Goal: Information Seeking & Learning: Learn about a topic

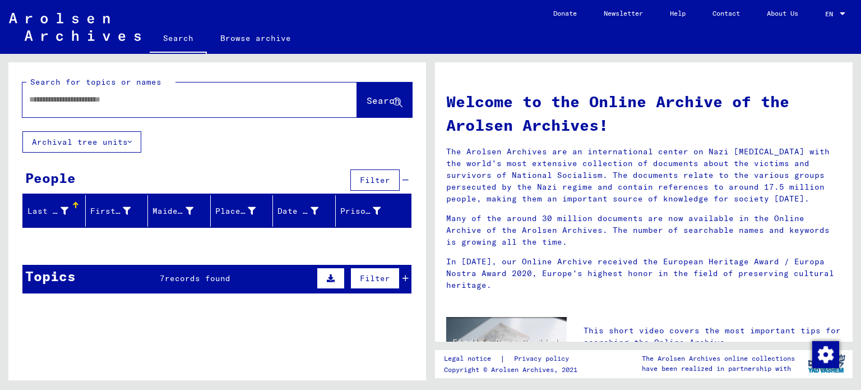
click at [145, 179] on div "People Filter" at bounding box center [216, 180] width 389 height 29
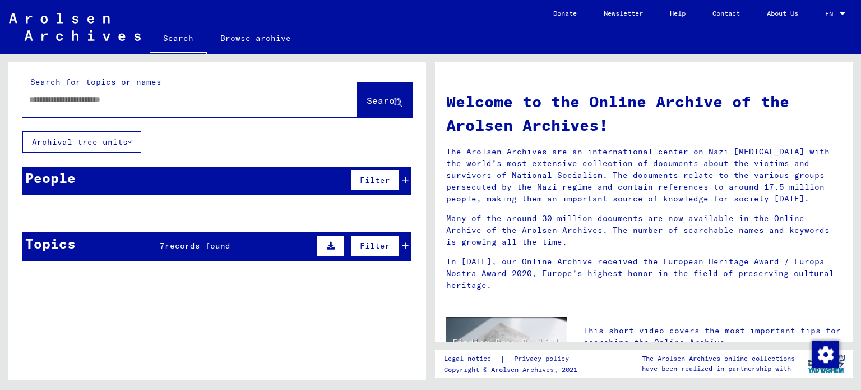
click at [197, 89] on div at bounding box center [172, 99] width 301 height 25
click at [179, 113] on div at bounding box center [189, 99] width 335 height 35
click at [141, 97] on input "text" at bounding box center [176, 100] width 294 height 12
click at [155, 250] on div "Topics 7 records found Filter" at bounding box center [216, 246] width 389 height 29
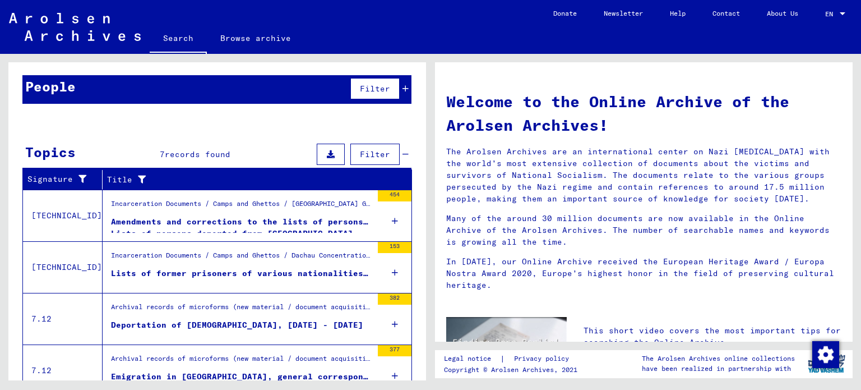
scroll to position [92, 0]
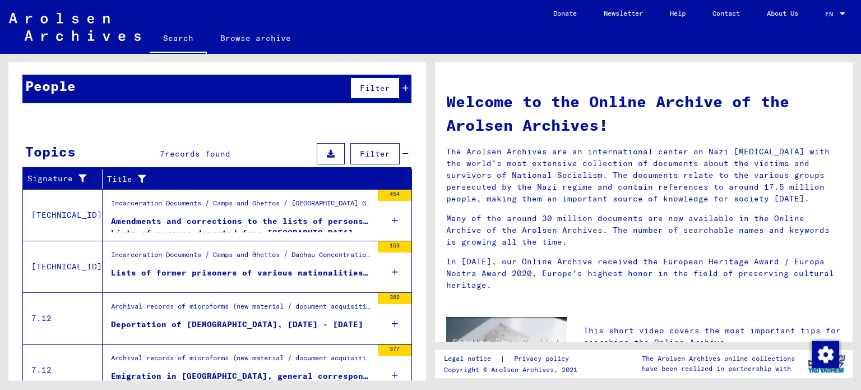
click at [169, 211] on div "Incarceration Documents / Camps and Ghettos / [GEOGRAPHIC_DATA] Ghetto / Post-w…" at bounding box center [241, 206] width 261 height 16
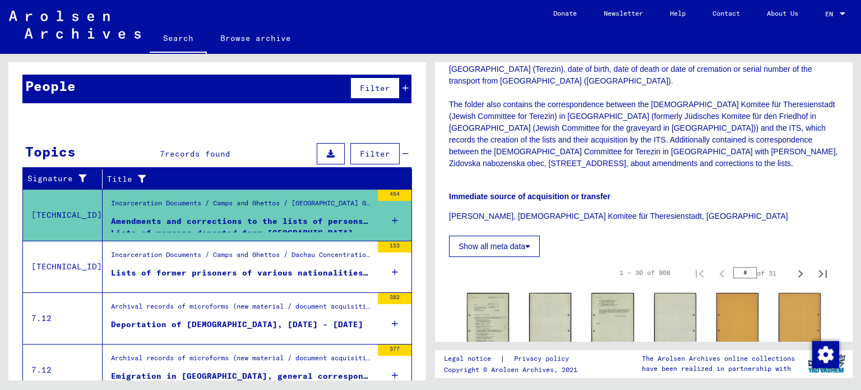
scroll to position [372, 0]
click at [504, 290] on img at bounding box center [488, 321] width 44 height 62
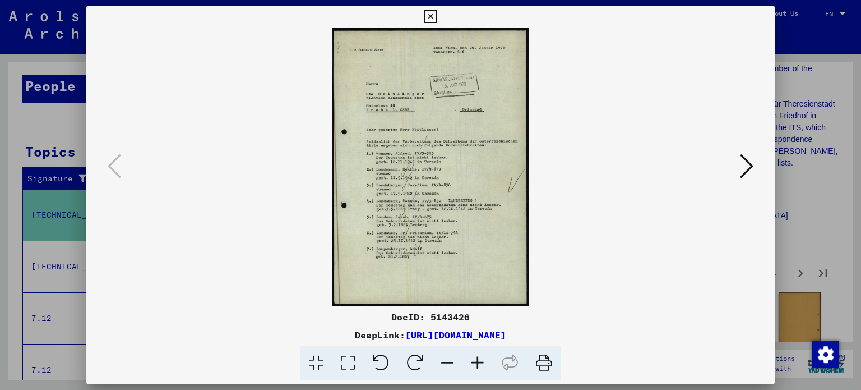
click at [747, 163] on icon at bounding box center [746, 165] width 13 height 27
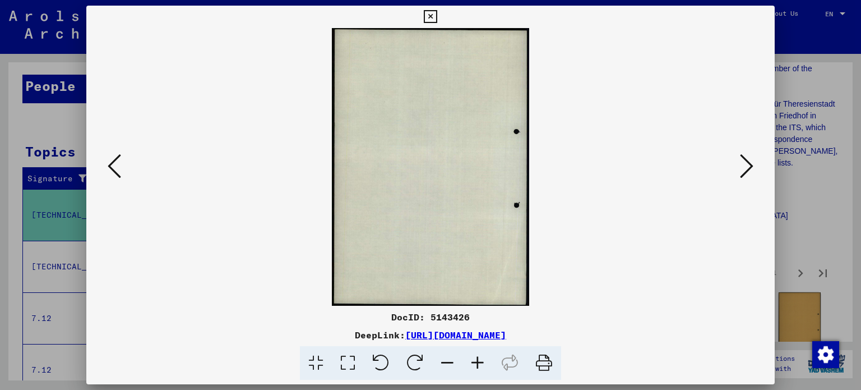
click at [747, 163] on icon at bounding box center [746, 165] width 13 height 27
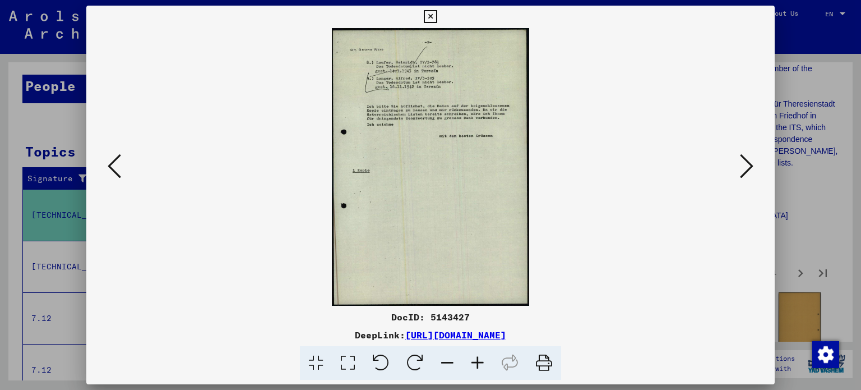
click at [747, 163] on icon at bounding box center [746, 165] width 13 height 27
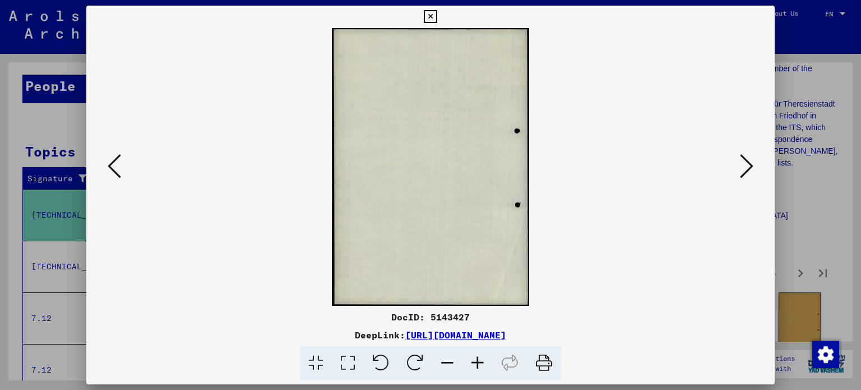
click at [747, 163] on icon at bounding box center [746, 165] width 13 height 27
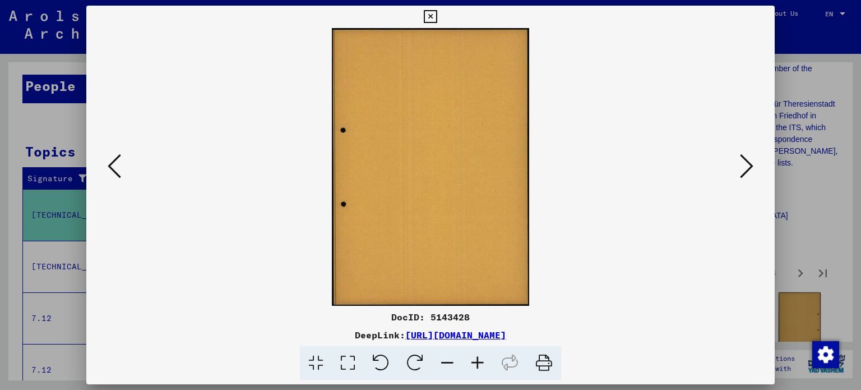
click at [747, 163] on icon at bounding box center [746, 165] width 13 height 27
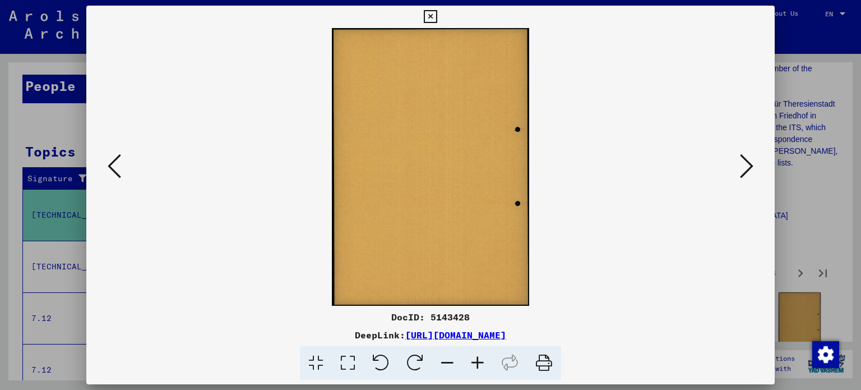
click at [747, 163] on icon at bounding box center [746, 165] width 13 height 27
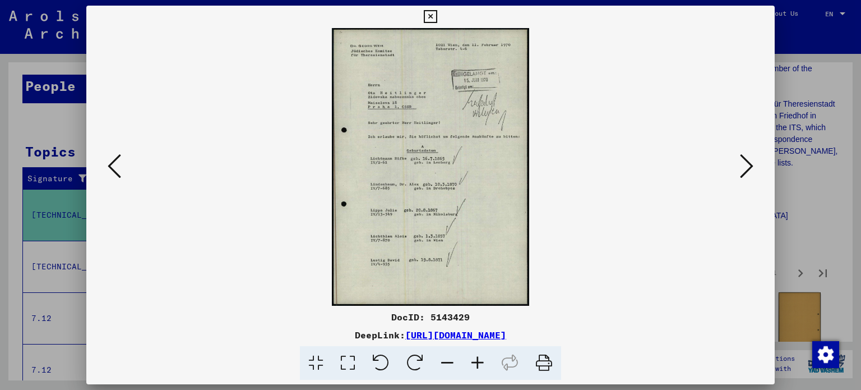
click at [747, 163] on icon at bounding box center [746, 165] width 13 height 27
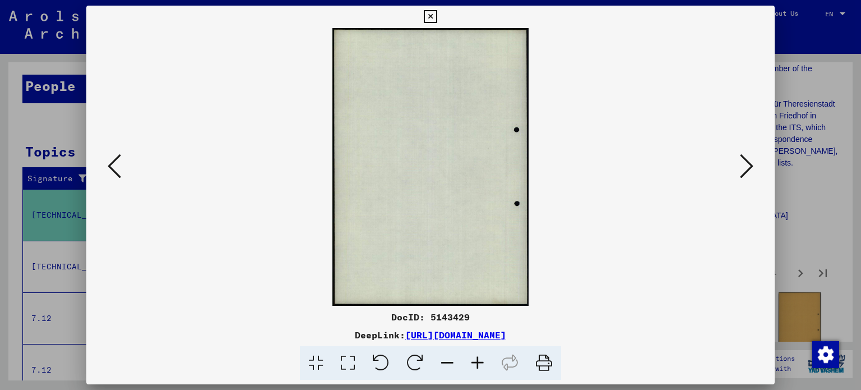
click at [747, 163] on icon at bounding box center [746, 165] width 13 height 27
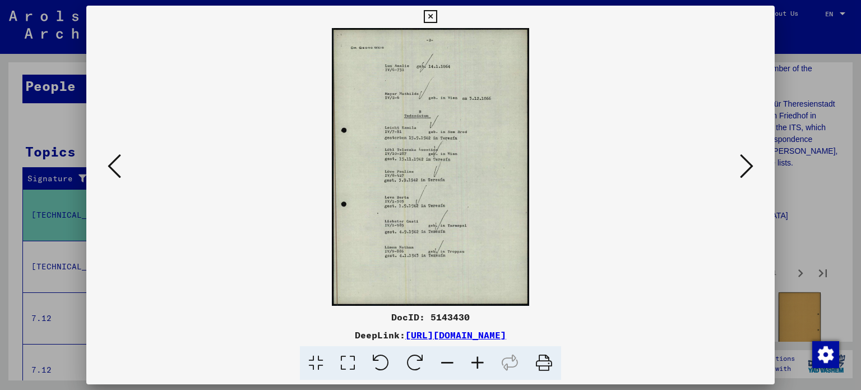
click at [747, 163] on icon at bounding box center [746, 165] width 13 height 27
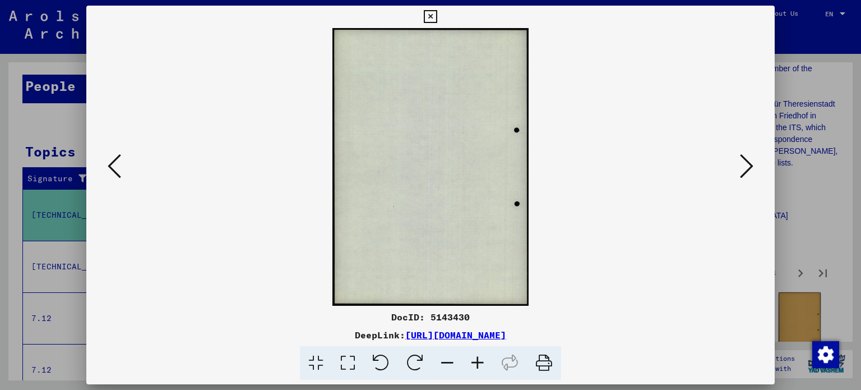
click at [747, 163] on icon at bounding box center [746, 165] width 13 height 27
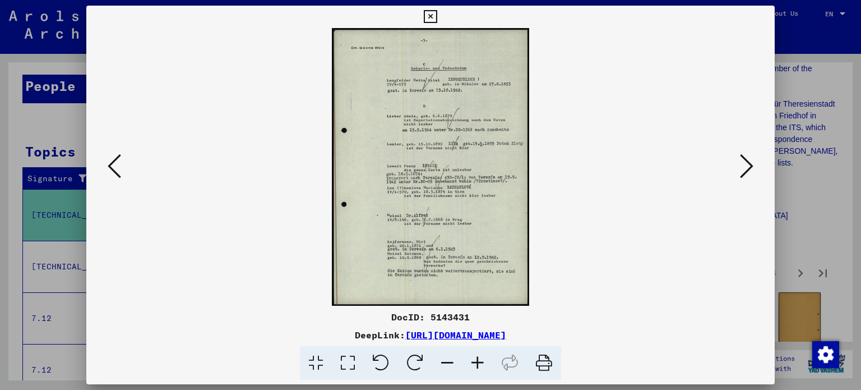
click at [434, 16] on icon at bounding box center [430, 16] width 13 height 13
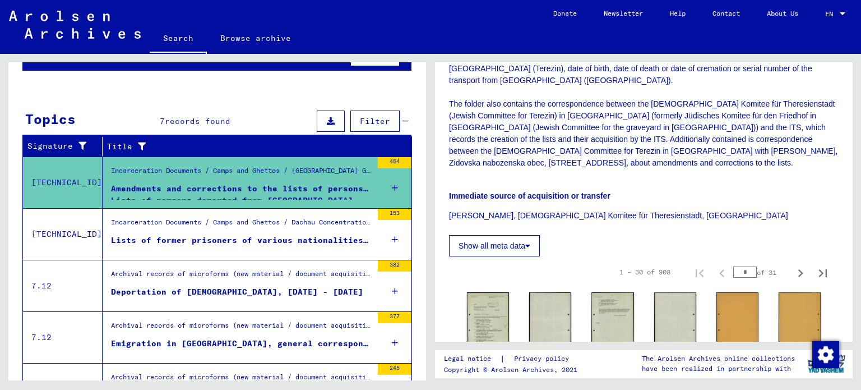
scroll to position [125, 0]
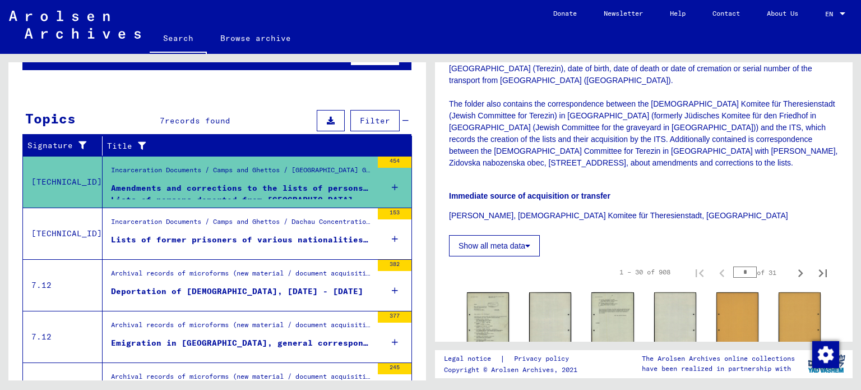
click at [247, 234] on div "Lists of former prisoners of various nationalities in the [GEOGRAPHIC_DATA] and…" at bounding box center [241, 240] width 261 height 12
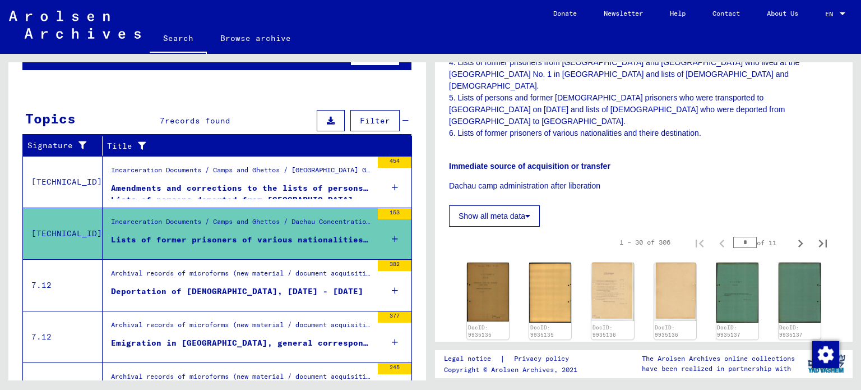
scroll to position [394, 0]
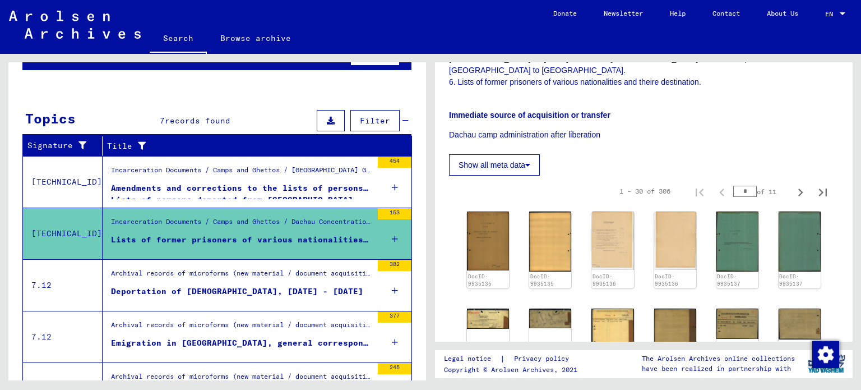
click at [283, 282] on figure "Archival records of microforms (new material / document acquisition) / Document…" at bounding box center [241, 276] width 261 height 17
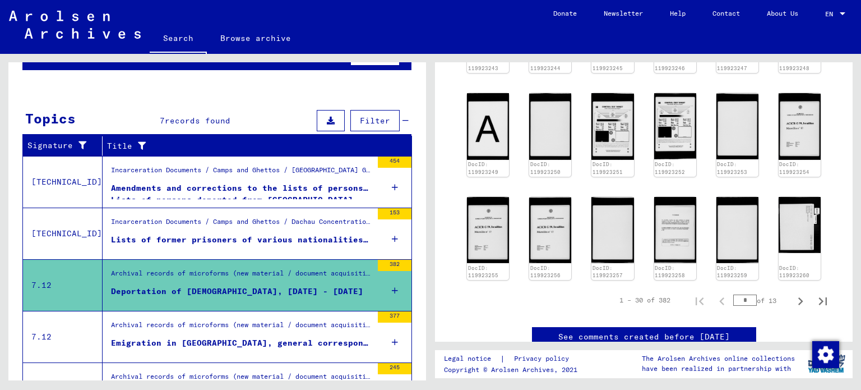
scroll to position [654, 0]
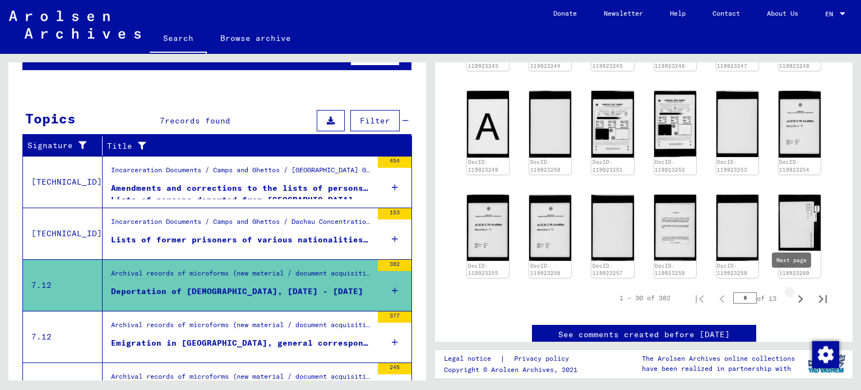
click at [798, 295] on icon "Next page" at bounding box center [800, 299] width 5 height 8
type input "*"
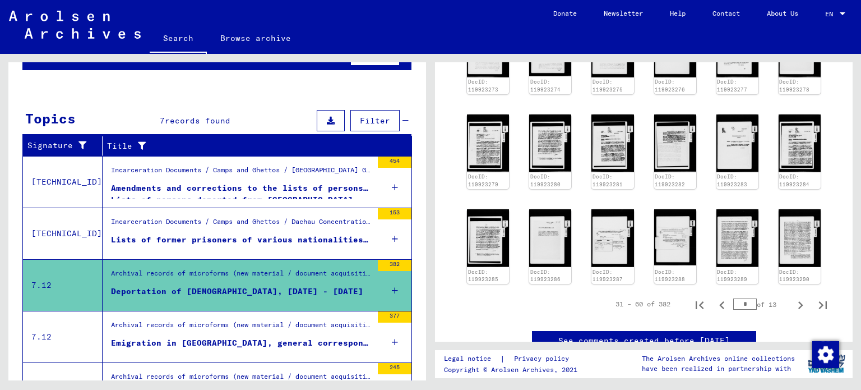
scroll to position [605, 0]
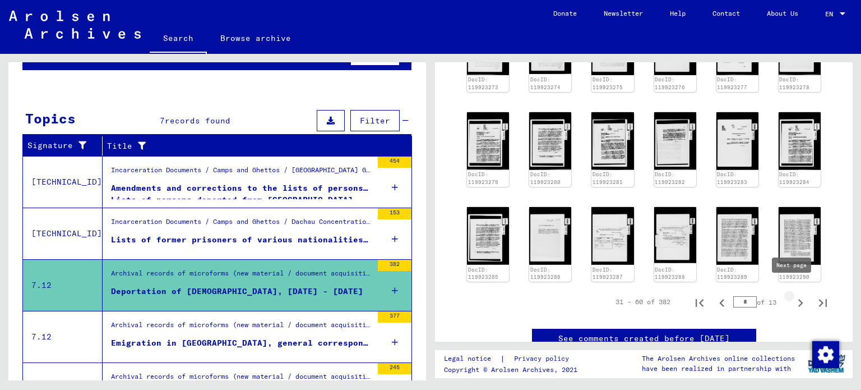
click at [797, 295] on icon "Next page" at bounding box center [801, 303] width 16 height 16
type input "*"
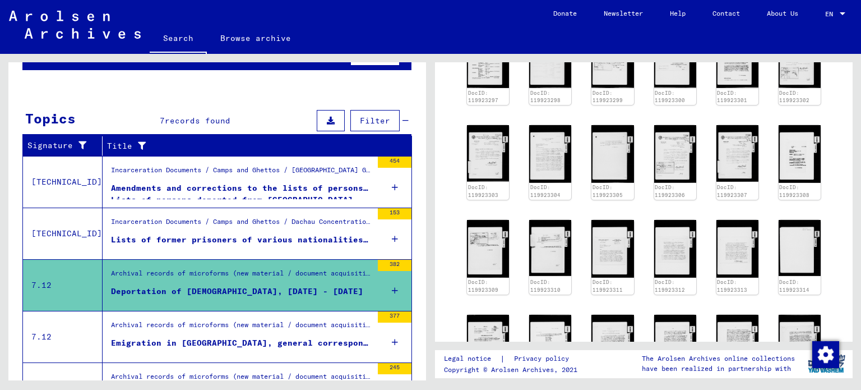
scroll to position [498, 0]
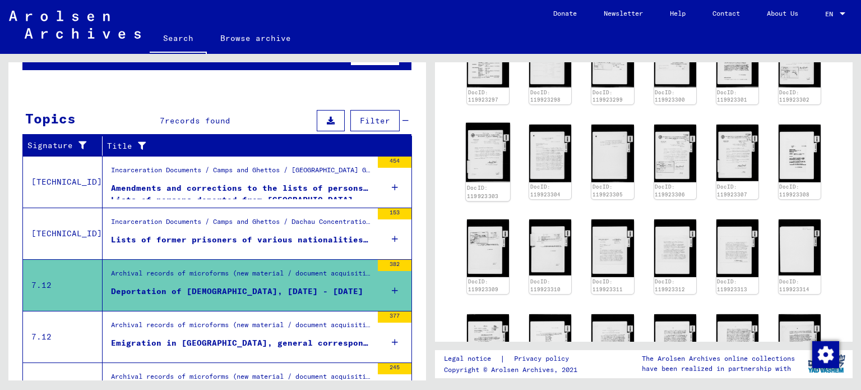
click at [485, 160] on img at bounding box center [488, 152] width 44 height 59
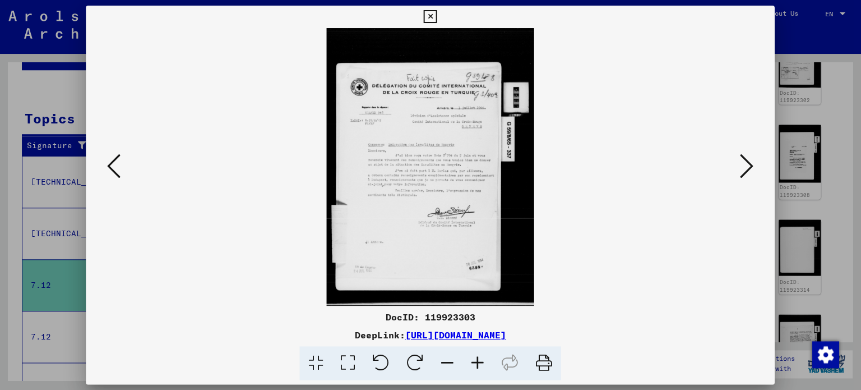
scroll to position [0, 0]
click at [433, 15] on icon at bounding box center [430, 16] width 13 height 13
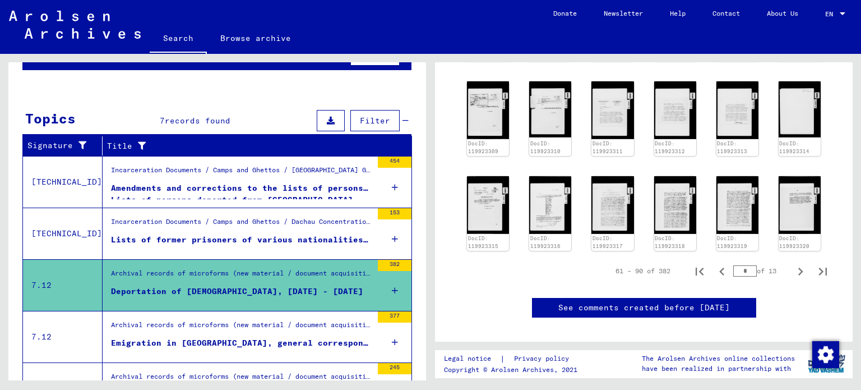
scroll to position [632, 0]
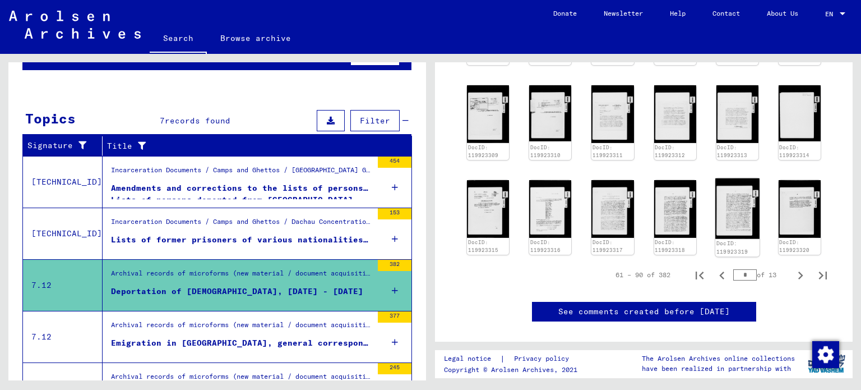
click at [725, 212] on img at bounding box center [737, 208] width 44 height 61
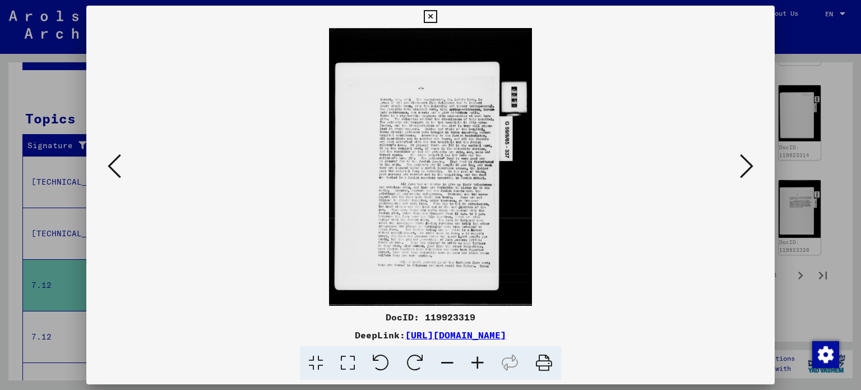
click at [751, 159] on icon at bounding box center [746, 165] width 13 height 27
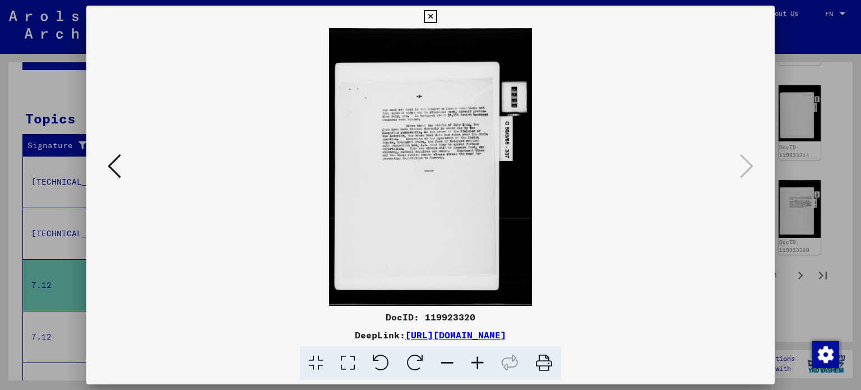
click at [424, 13] on icon at bounding box center [430, 16] width 13 height 13
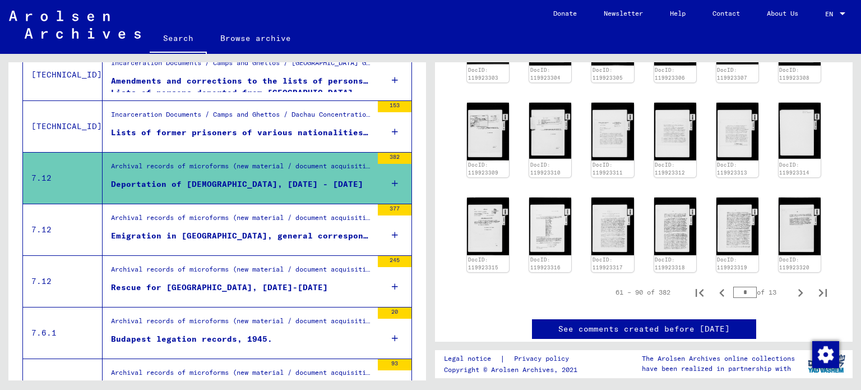
scroll to position [614, 0]
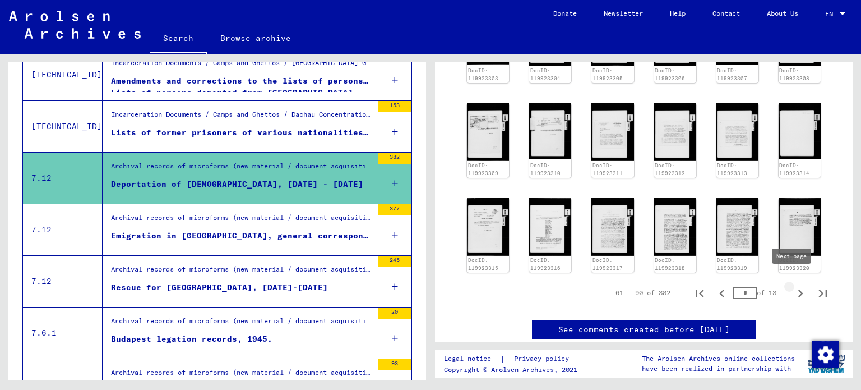
click at [793, 285] on icon "Next page" at bounding box center [801, 293] width 16 height 16
type input "*"
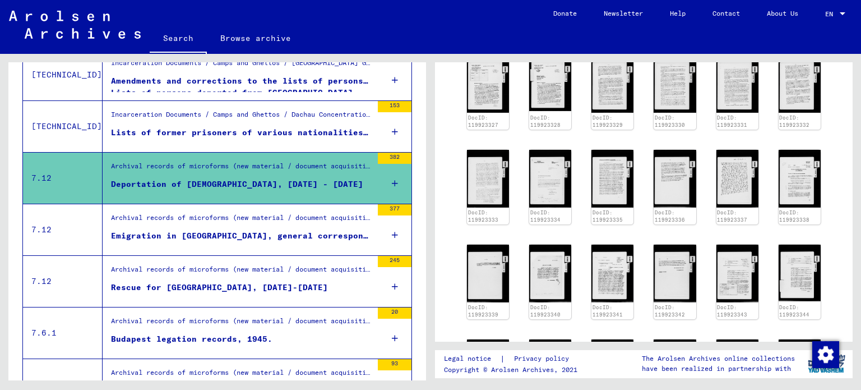
scroll to position [473, 0]
click at [731, 158] on img at bounding box center [737, 178] width 44 height 61
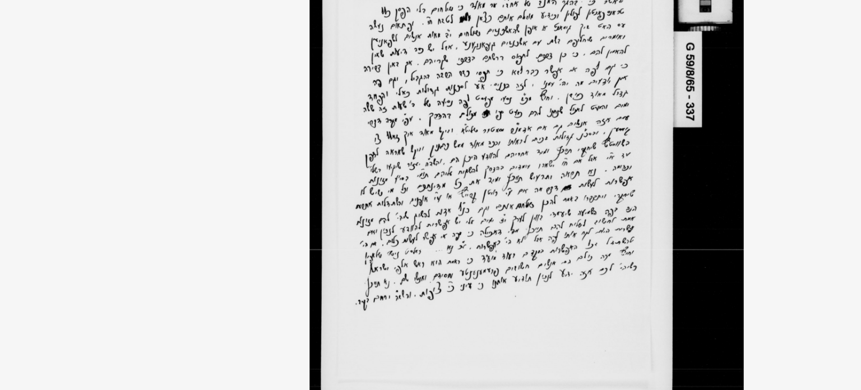
drag, startPoint x: 411, startPoint y: 182, endPoint x: 424, endPoint y: 200, distance: 22.1
click at [424, 200] on img at bounding box center [430, 166] width 613 height 277
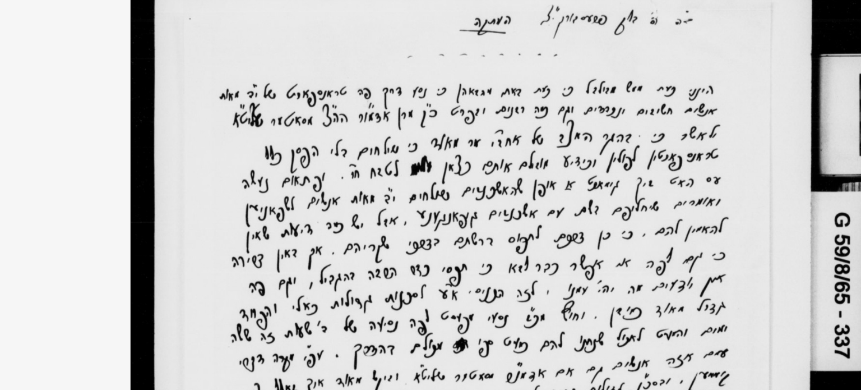
drag, startPoint x: 430, startPoint y: 105, endPoint x: 410, endPoint y: 112, distance: 20.7
click at [410, 112] on img at bounding box center [430, 166] width 613 height 277
drag, startPoint x: 410, startPoint y: 112, endPoint x: 411, endPoint y: 100, distance: 11.8
click at [411, 100] on img at bounding box center [430, 166] width 613 height 277
drag, startPoint x: 410, startPoint y: 124, endPoint x: 410, endPoint y: 115, distance: 9.0
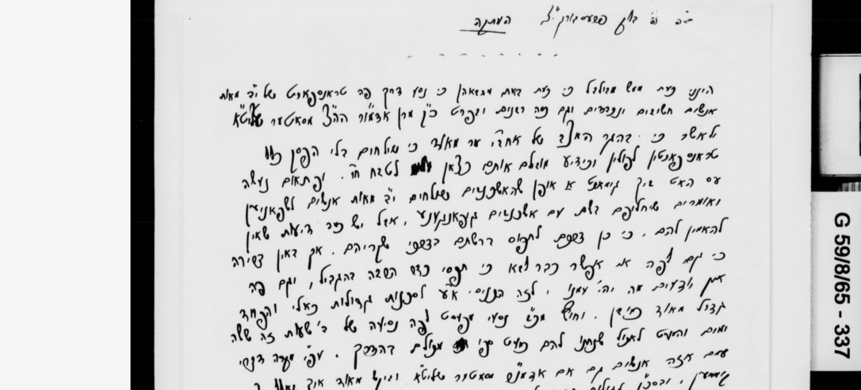
click at [410, 115] on img at bounding box center [430, 166] width 613 height 277
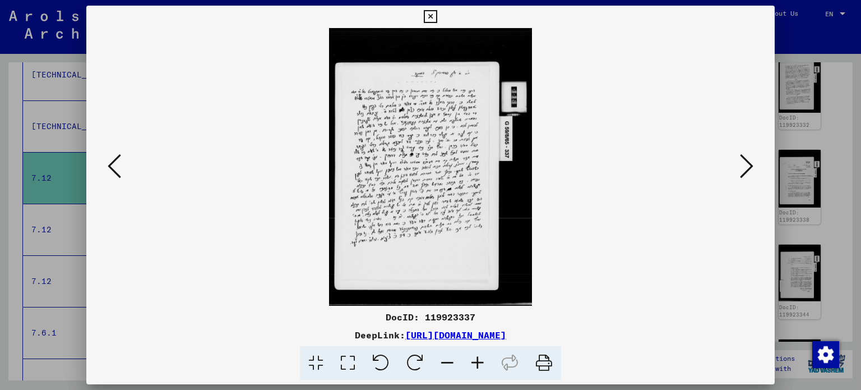
click at [752, 159] on icon at bounding box center [746, 165] width 13 height 27
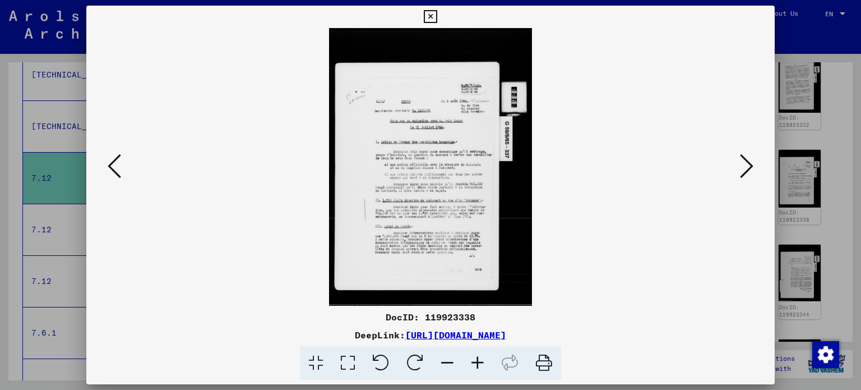
click at [752, 159] on icon at bounding box center [746, 165] width 13 height 27
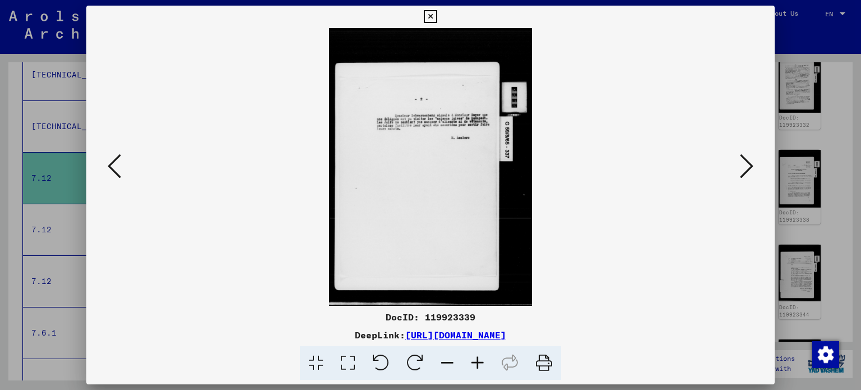
click at [752, 159] on icon at bounding box center [746, 165] width 13 height 27
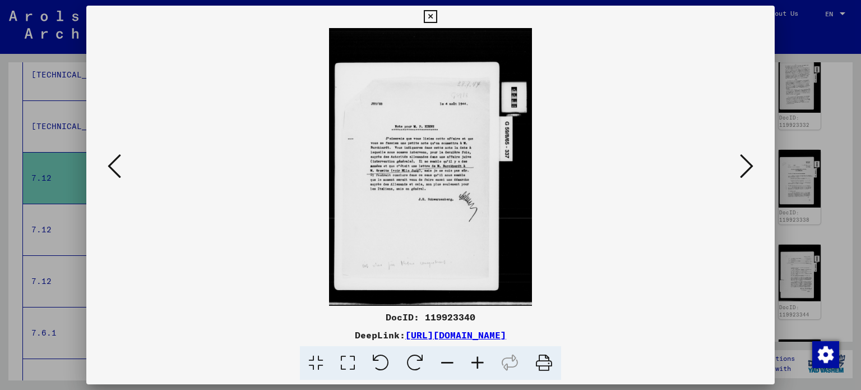
click at [738, 170] on button at bounding box center [747, 167] width 20 height 32
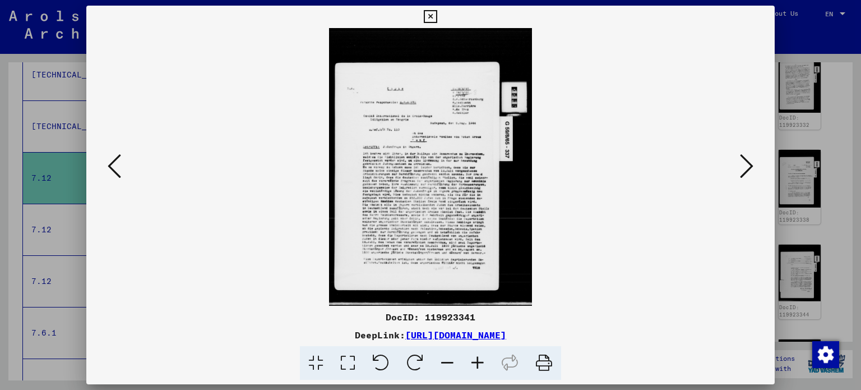
click at [738, 170] on button at bounding box center [747, 167] width 20 height 32
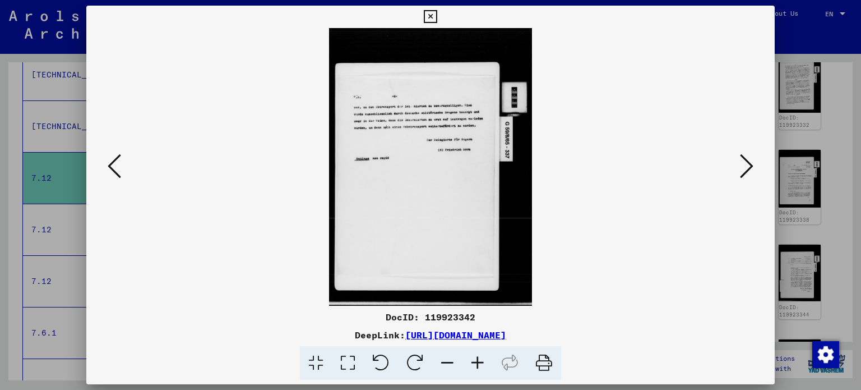
click at [738, 170] on button at bounding box center [747, 167] width 20 height 32
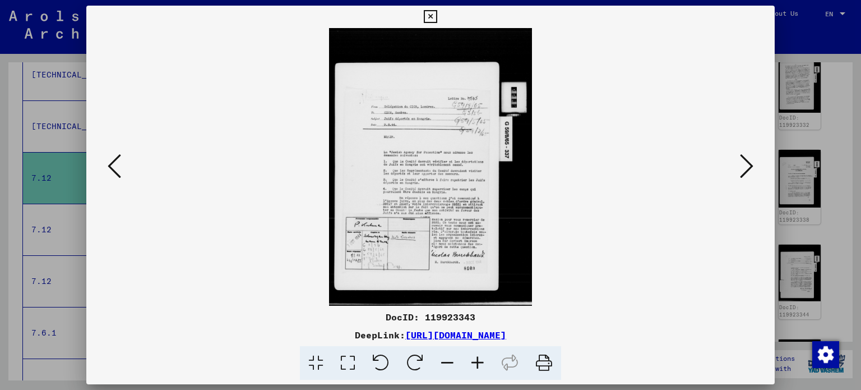
click at [738, 170] on button at bounding box center [747, 167] width 20 height 32
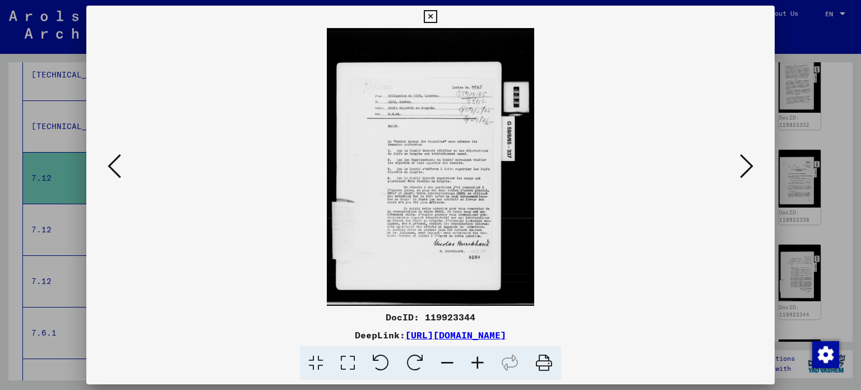
click at [738, 170] on button at bounding box center [747, 167] width 20 height 32
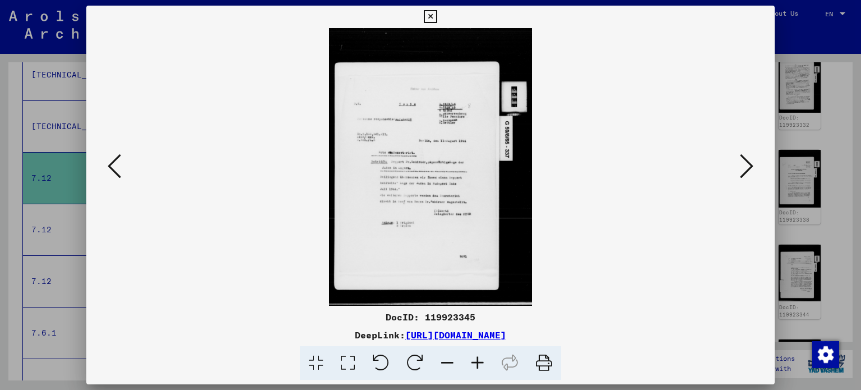
click at [738, 170] on button at bounding box center [747, 167] width 20 height 32
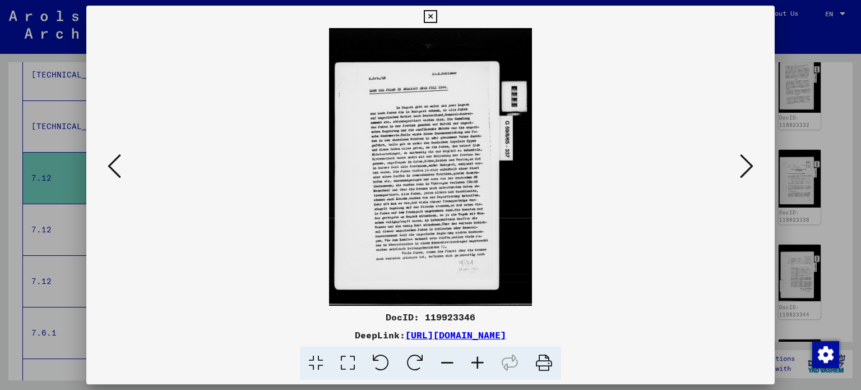
click at [738, 170] on button at bounding box center [747, 167] width 20 height 32
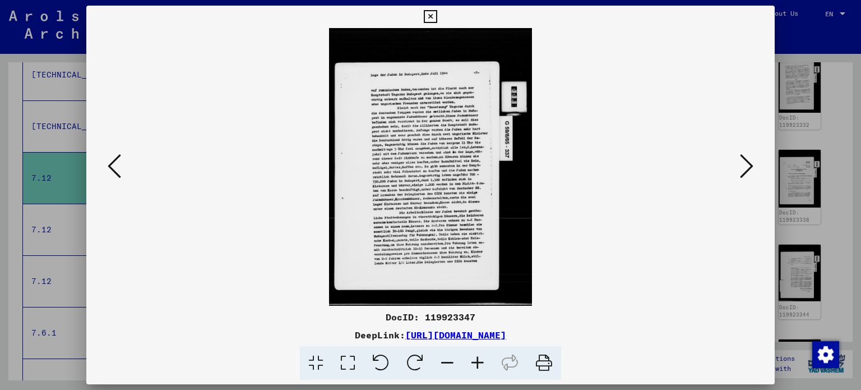
click at [738, 170] on button at bounding box center [747, 167] width 20 height 32
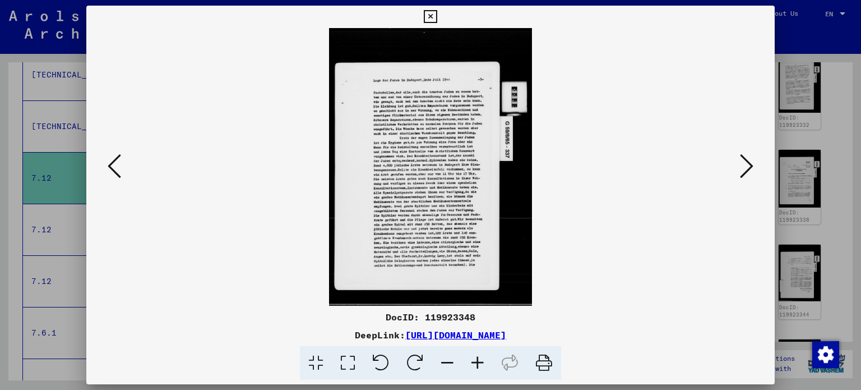
click at [738, 170] on button at bounding box center [747, 167] width 20 height 32
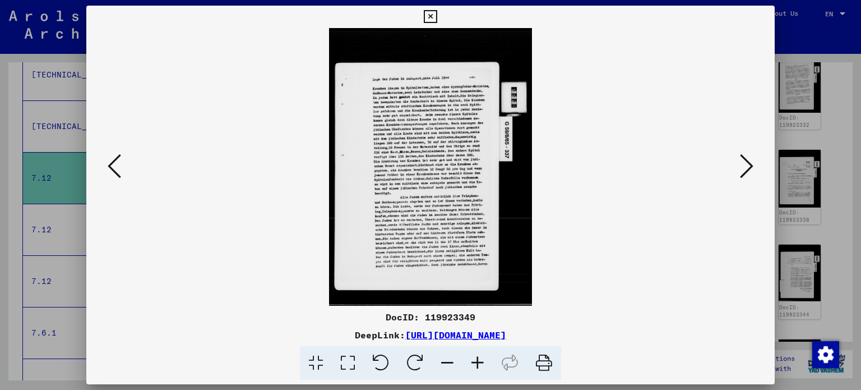
click at [738, 170] on button at bounding box center [747, 167] width 20 height 32
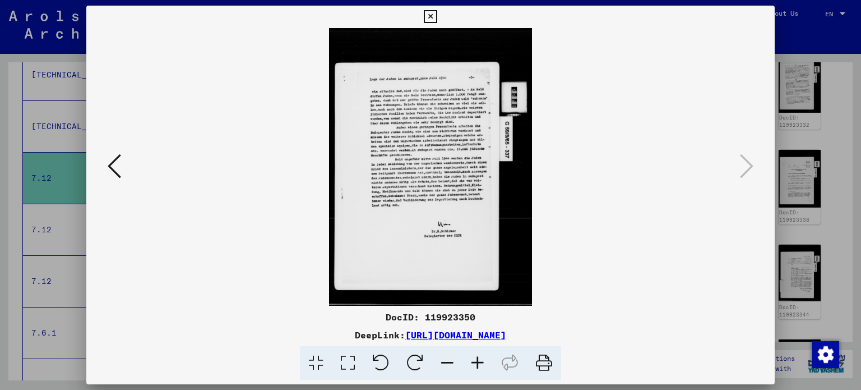
click at [0, 139] on div at bounding box center [430, 195] width 861 height 390
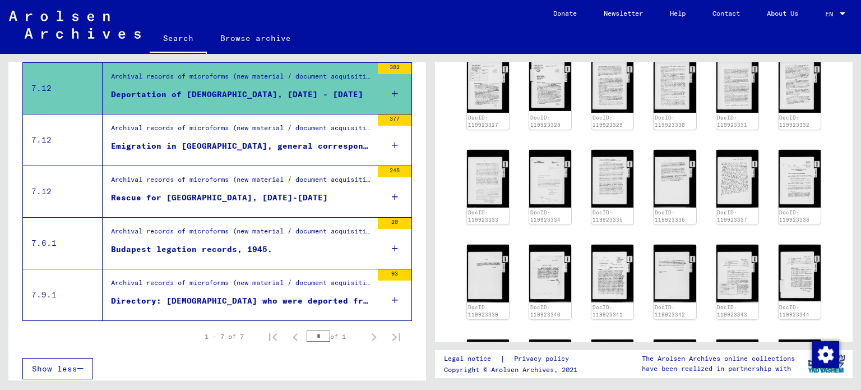
scroll to position [323, 0]
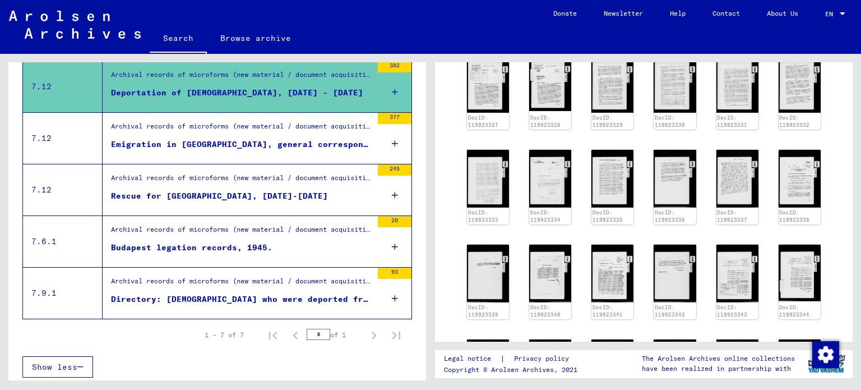
click at [122, 208] on div "Archival records of microforms (new material / document acquisition) / Document…" at bounding box center [238, 189] width 270 height 51
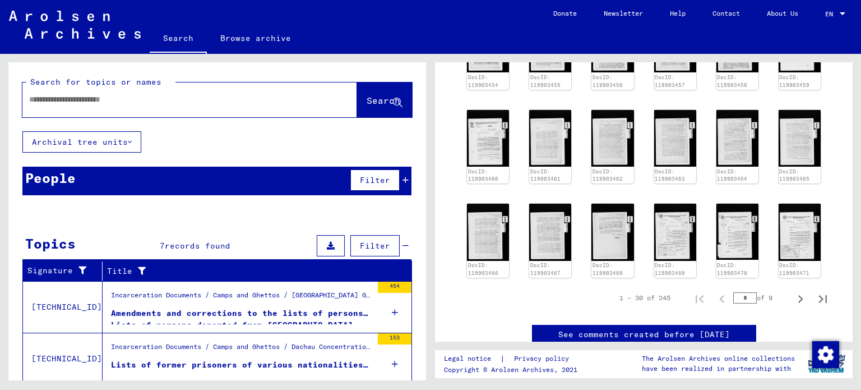
click at [209, 98] on input "text" at bounding box center [179, 100] width 301 height 12
type input "**********"
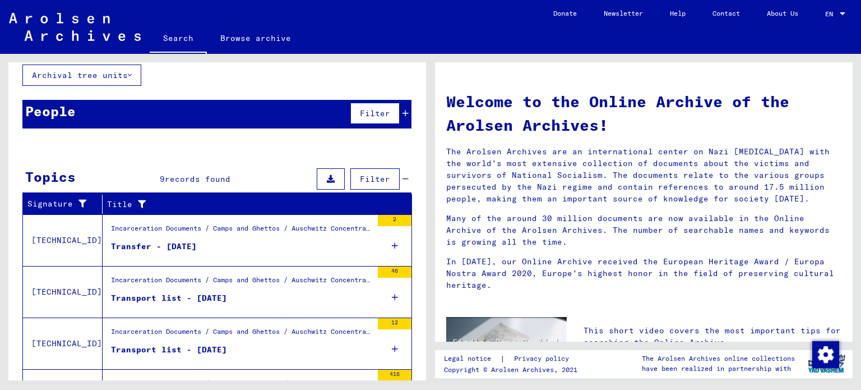
scroll to position [94, 0]
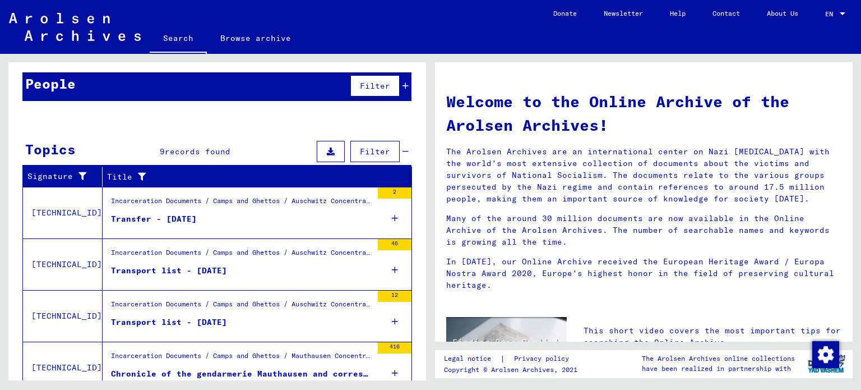
click at [175, 219] on div "Transfer - [DATE]" at bounding box center [154, 219] width 86 height 12
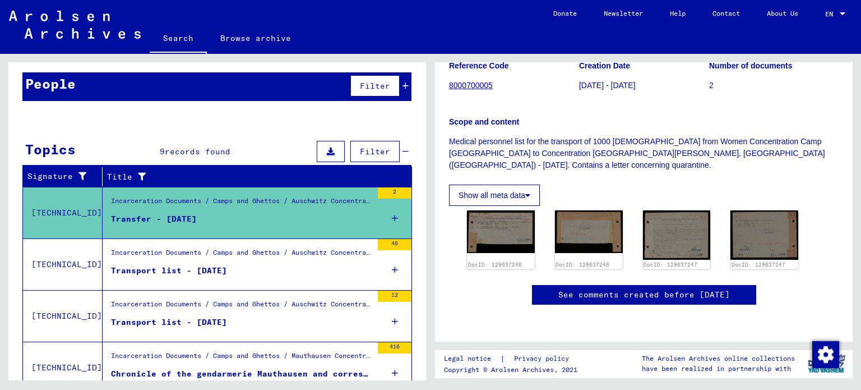
scroll to position [163, 0]
click at [505, 209] on img at bounding box center [500, 231] width 71 height 45
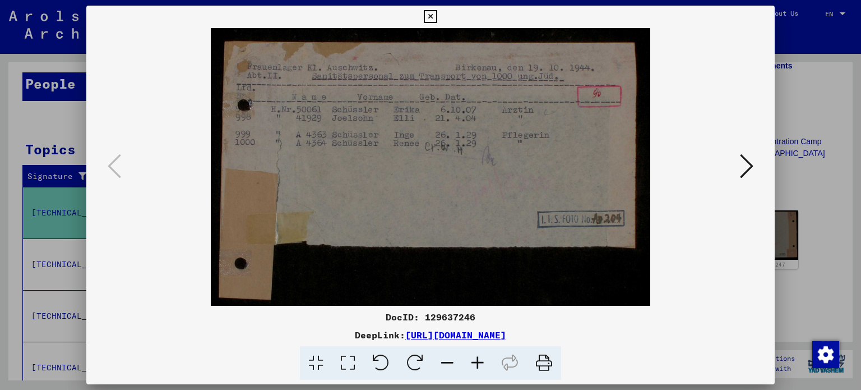
click at [746, 180] on button at bounding box center [747, 167] width 20 height 32
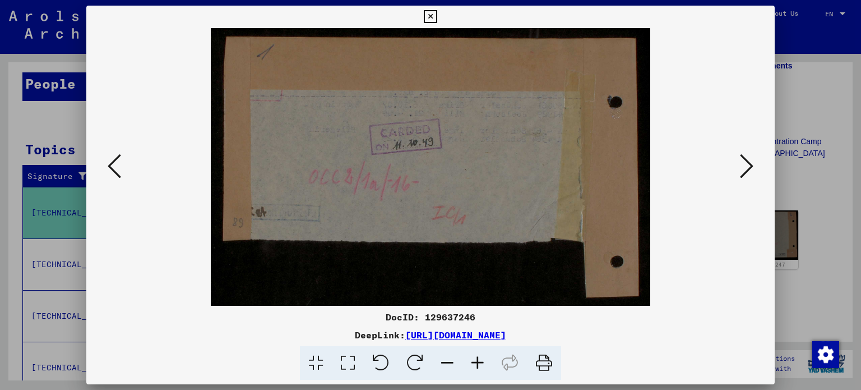
click at [746, 180] on button at bounding box center [747, 167] width 20 height 32
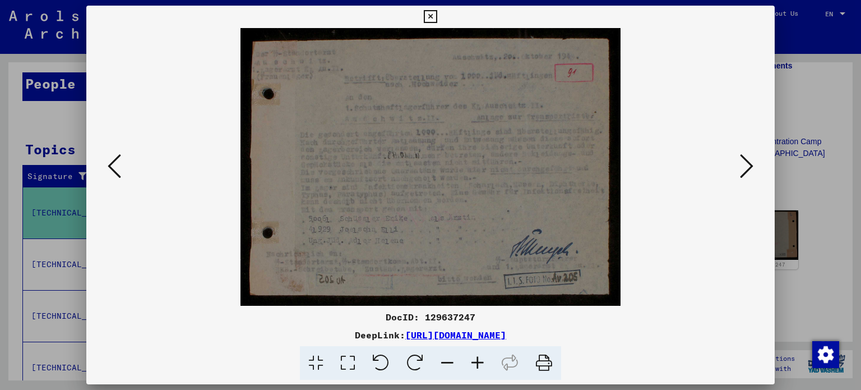
click at [746, 180] on button at bounding box center [747, 167] width 20 height 32
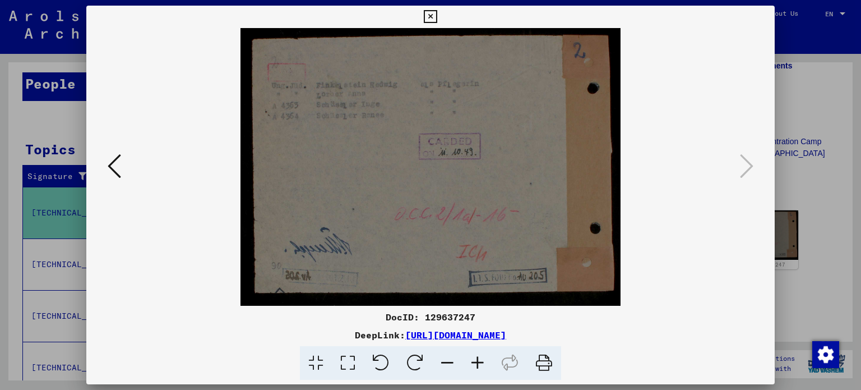
click at [816, 157] on div at bounding box center [430, 195] width 861 height 390
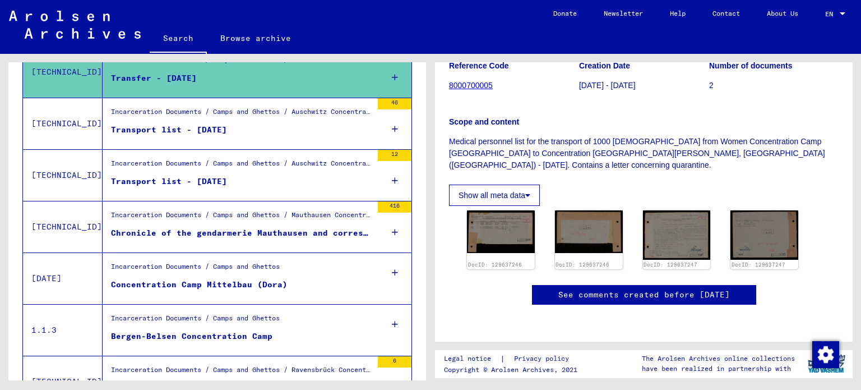
scroll to position [233, 0]
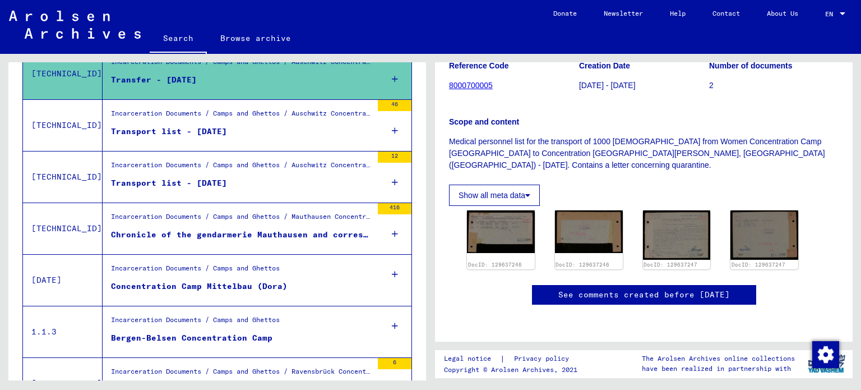
click at [286, 122] on figure "Incarceration Documents / Camps and Ghettos / Auschwitz Concentration and Exter…" at bounding box center [241, 116] width 261 height 17
